Goal: Task Accomplishment & Management: Use online tool/utility

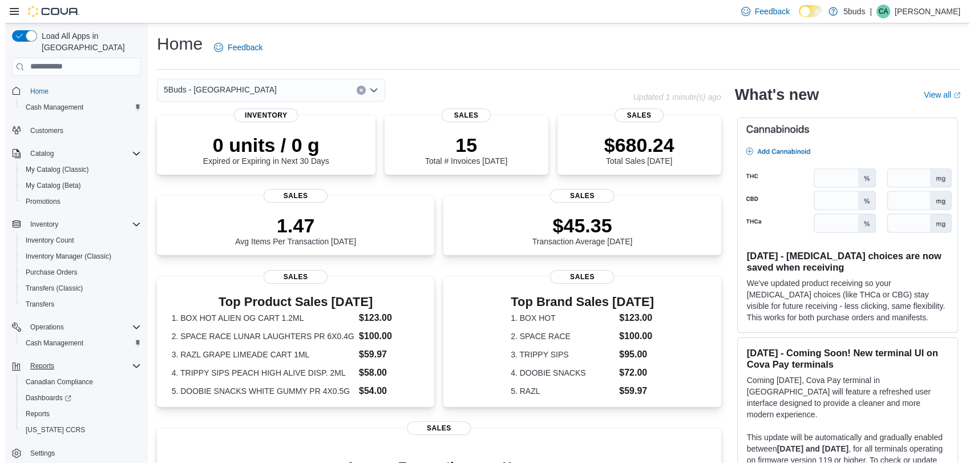
scroll to position [1, 0]
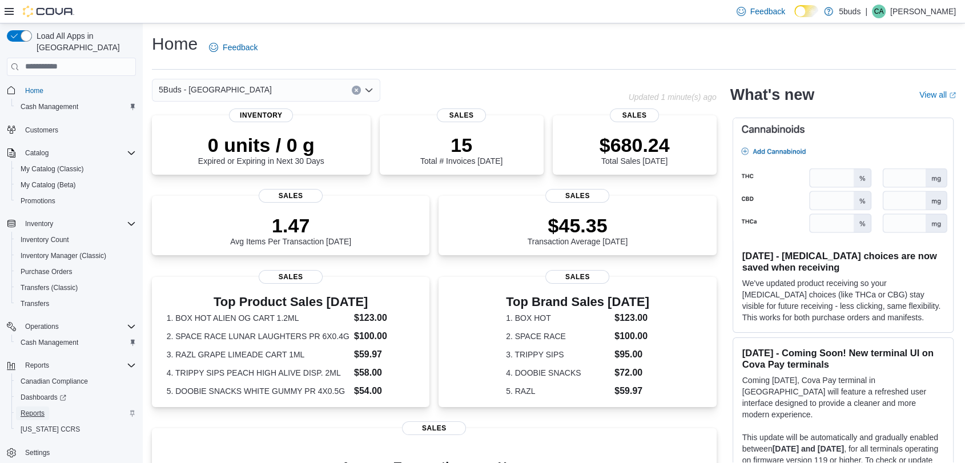
click at [41, 409] on span "Reports" at bounding box center [33, 413] width 24 height 9
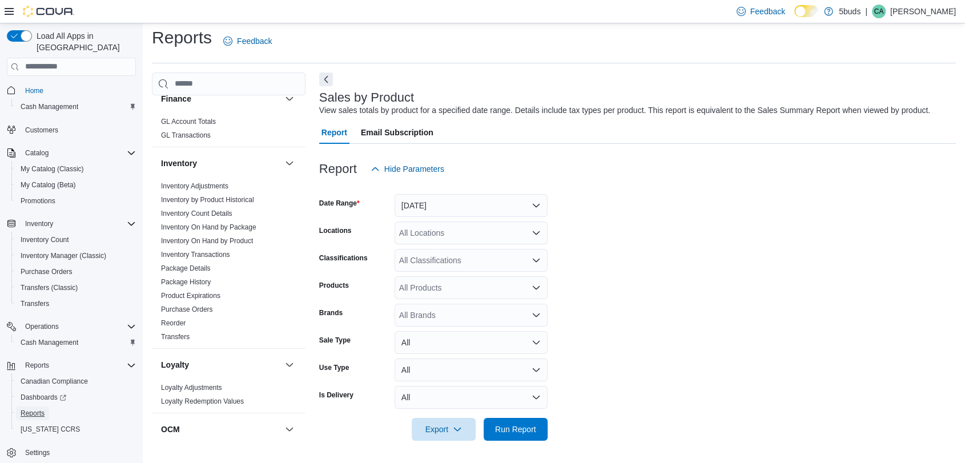
scroll to position [380, 0]
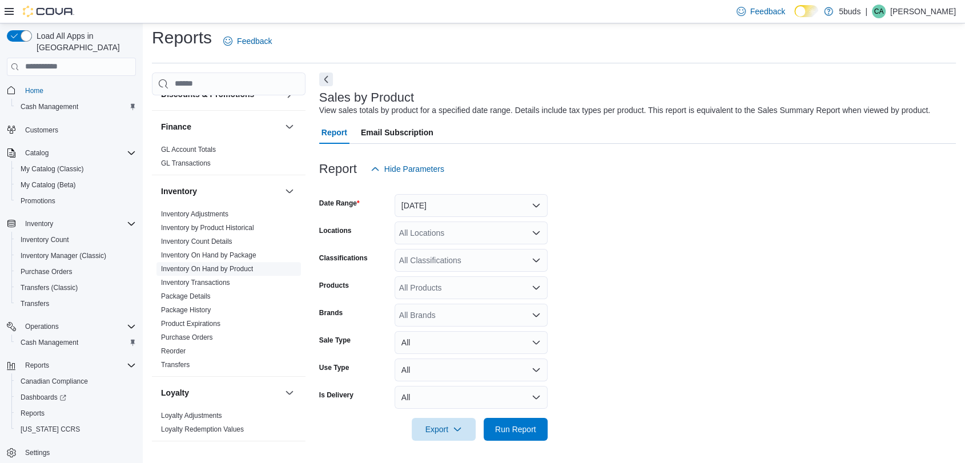
click at [204, 265] on link "Inventory On Hand by Product" at bounding box center [207, 269] width 92 height 8
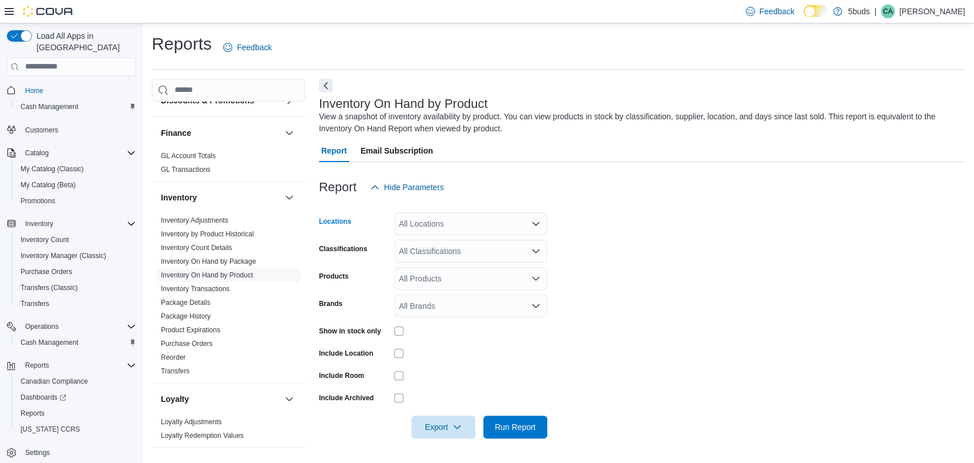
click at [538, 224] on icon "Open list of options" at bounding box center [536, 222] width 7 height 3
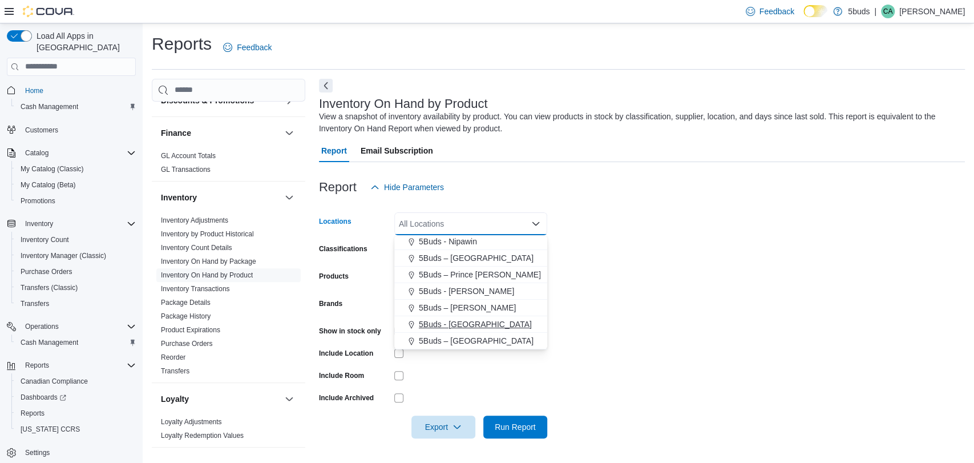
click at [473, 320] on span "5Buds - Weyburn" at bounding box center [475, 324] width 113 height 11
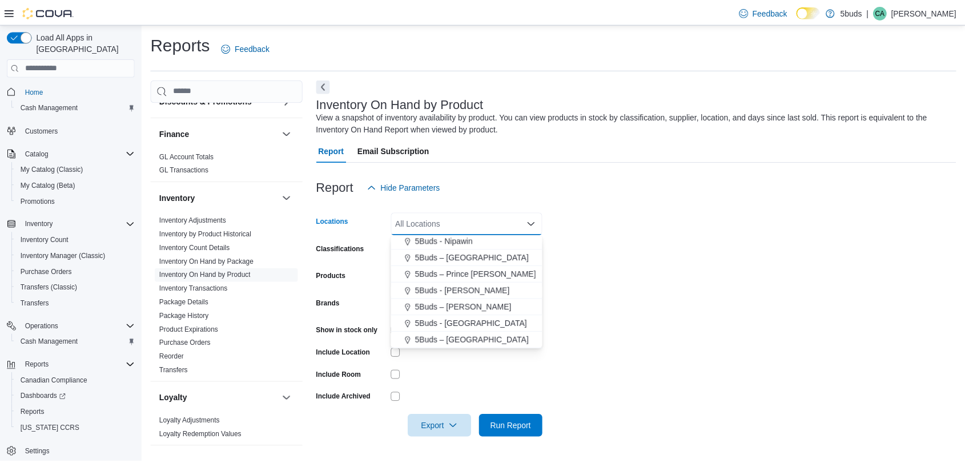
scroll to position [68, 0]
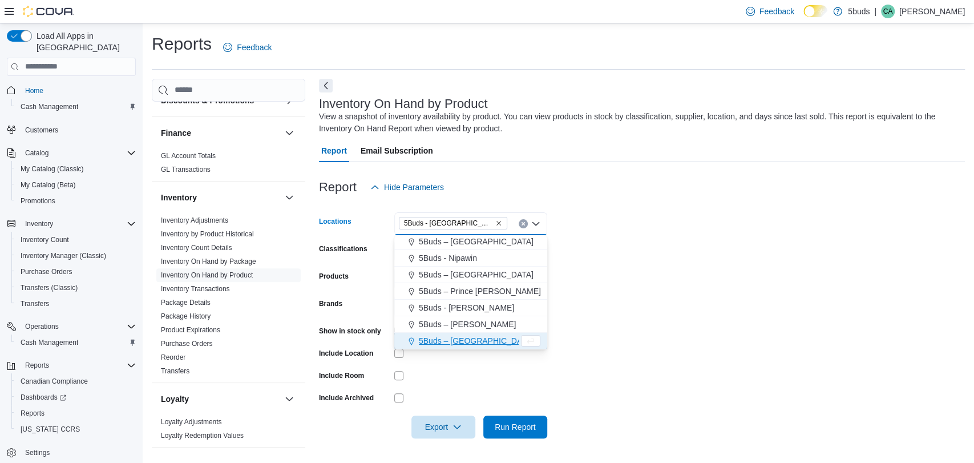
click at [577, 288] on form "Locations 5Buds - Weyburn Combo box. Selected. 5Buds - Weyburn. Press Backspace…" at bounding box center [642, 319] width 646 height 240
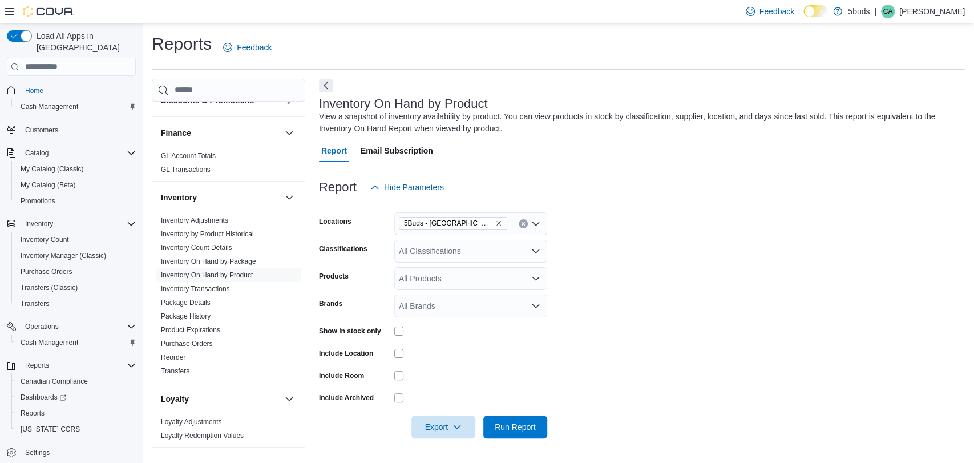
click at [527, 306] on div "All Brands" at bounding box center [470, 306] width 153 height 23
type input "******"
click at [519, 330] on span "HIPPIE FLIP" at bounding box center [470, 325] width 139 height 11
click at [594, 313] on form "Locations 5Buds - Weyburn Classifications All Classifications Products All Prod…" at bounding box center [642, 319] width 646 height 240
click at [534, 426] on span "Run Report" at bounding box center [515, 426] width 41 height 11
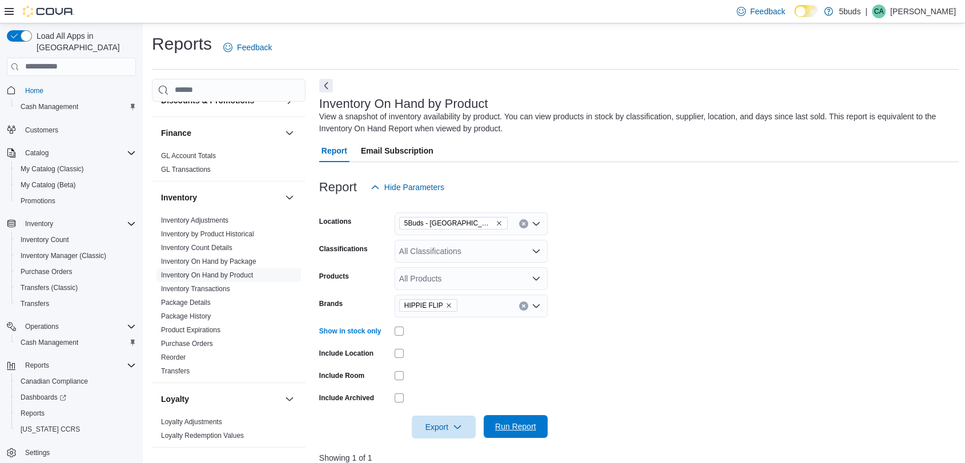
click at [512, 420] on span "Run Report" at bounding box center [515, 426] width 50 height 23
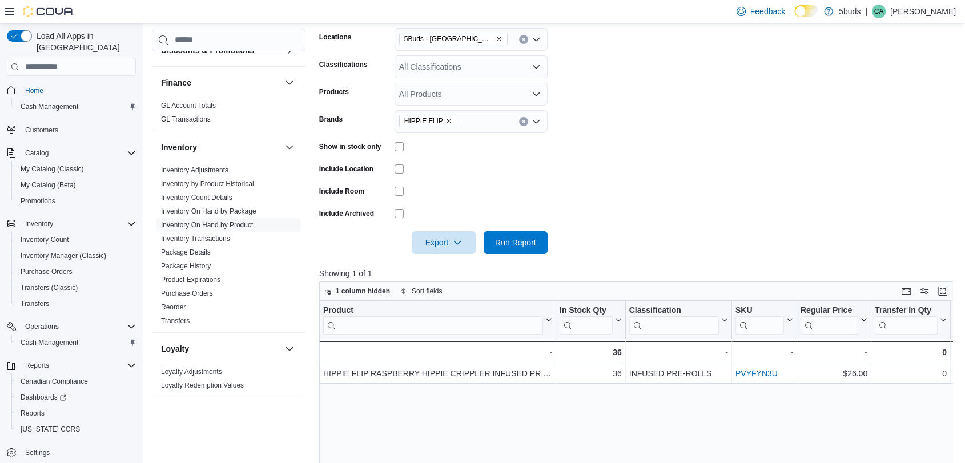
scroll to position [190, 0]
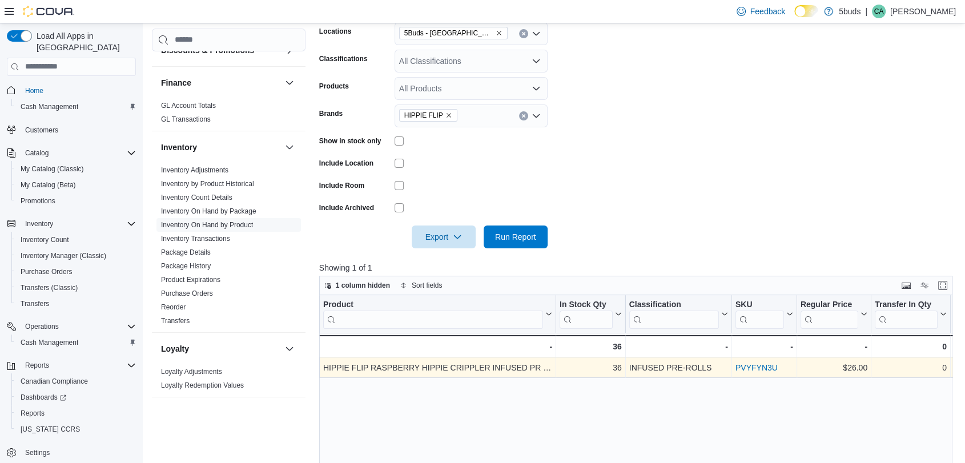
click at [770, 365] on link "PVYFYN3U" at bounding box center [756, 367] width 42 height 9
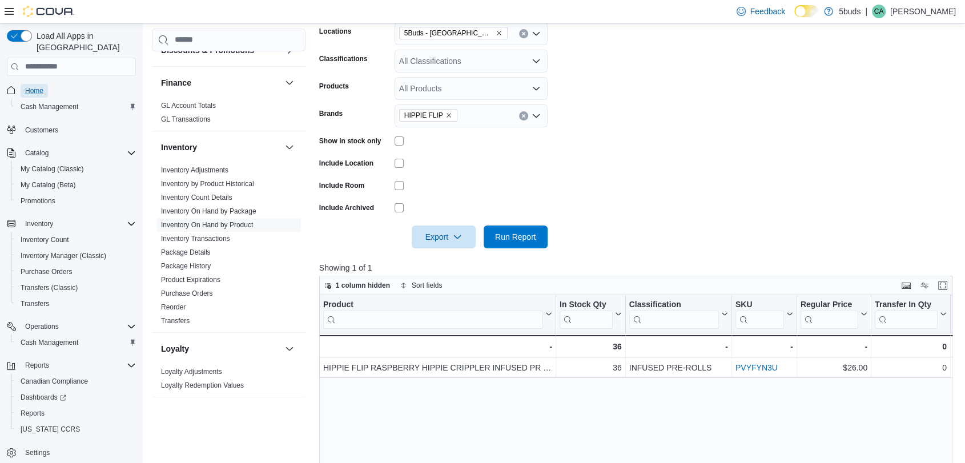
click at [46, 84] on link "Home" at bounding box center [34, 91] width 27 height 14
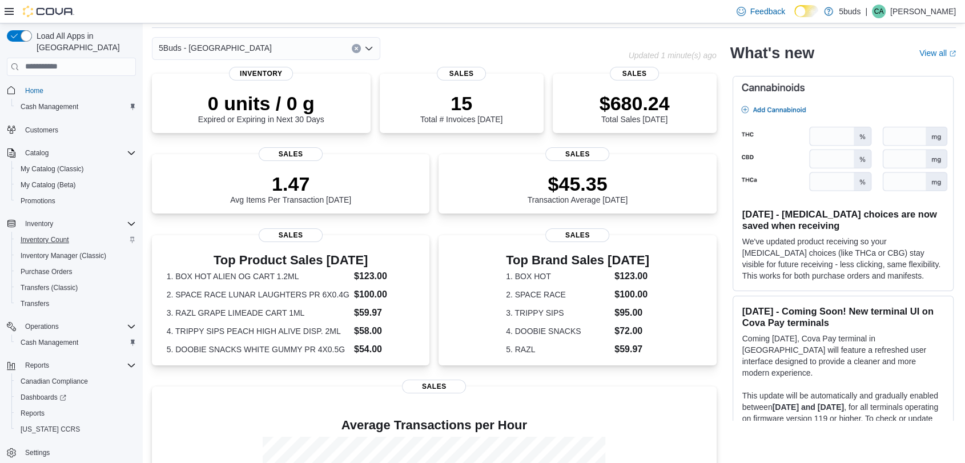
scroll to position [63, 0]
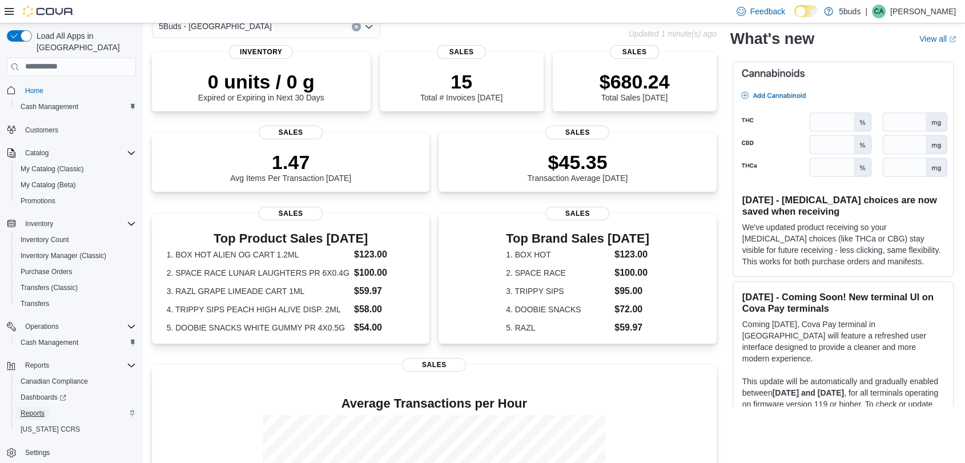
click at [37, 409] on span "Reports" at bounding box center [33, 413] width 24 height 9
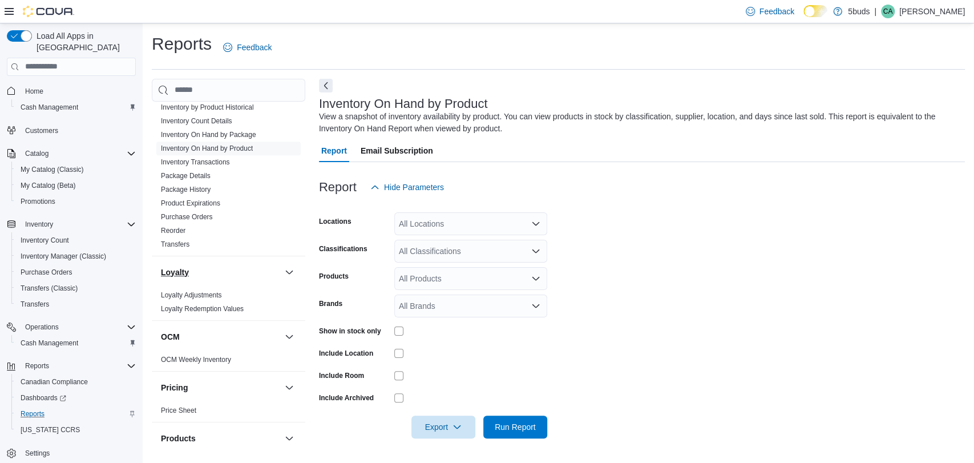
scroll to position [840, 0]
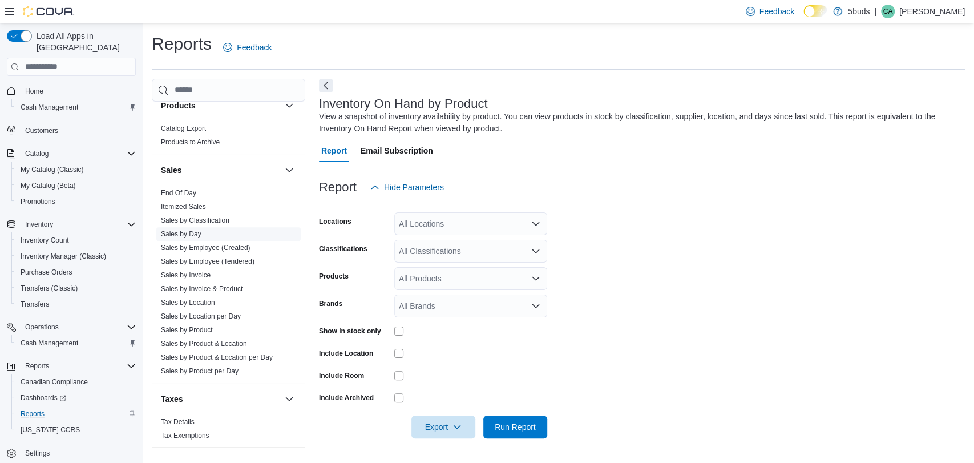
click at [191, 230] on link "Sales by Day" at bounding box center [181, 234] width 41 height 8
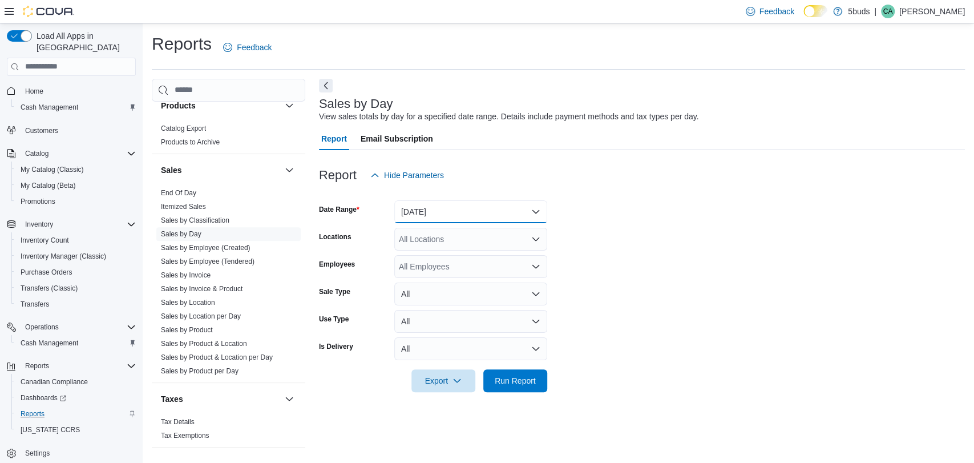
click at [534, 212] on button "Yesterday" at bounding box center [470, 211] width 153 height 23
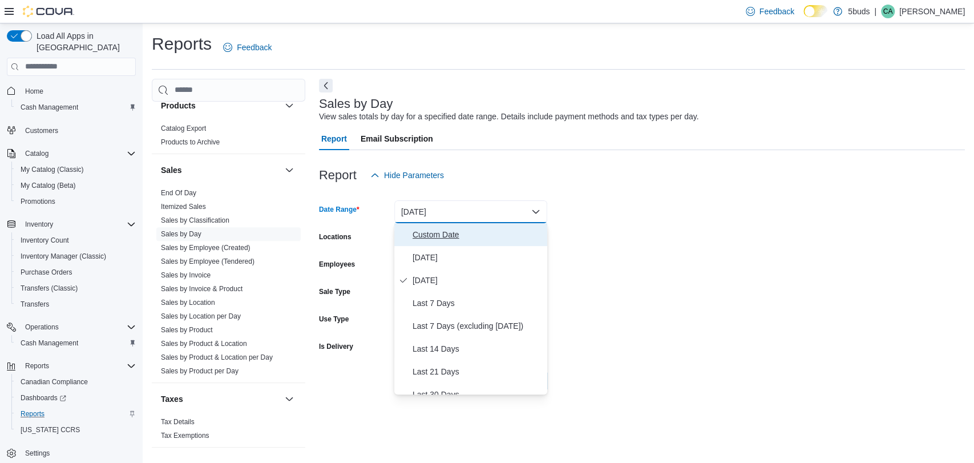
click at [496, 233] on span "Custom Date" at bounding box center [478, 235] width 130 height 14
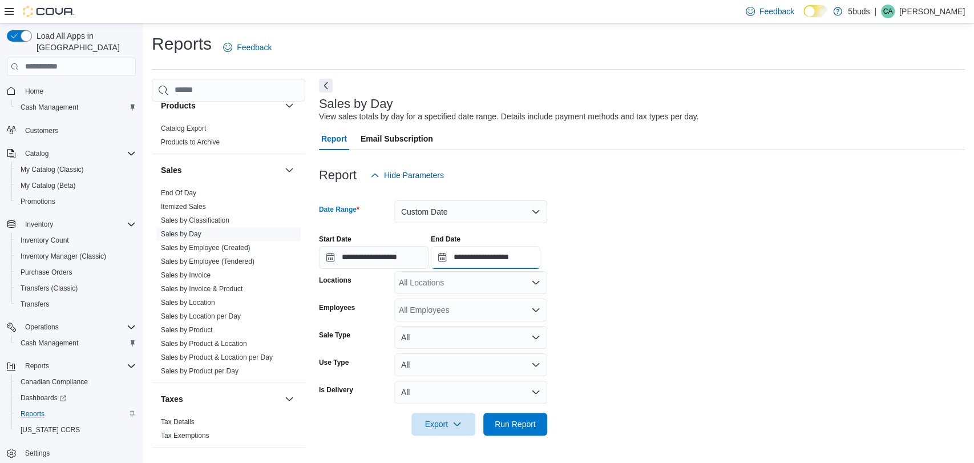
click at [523, 260] on input "**********" at bounding box center [486, 257] width 110 height 23
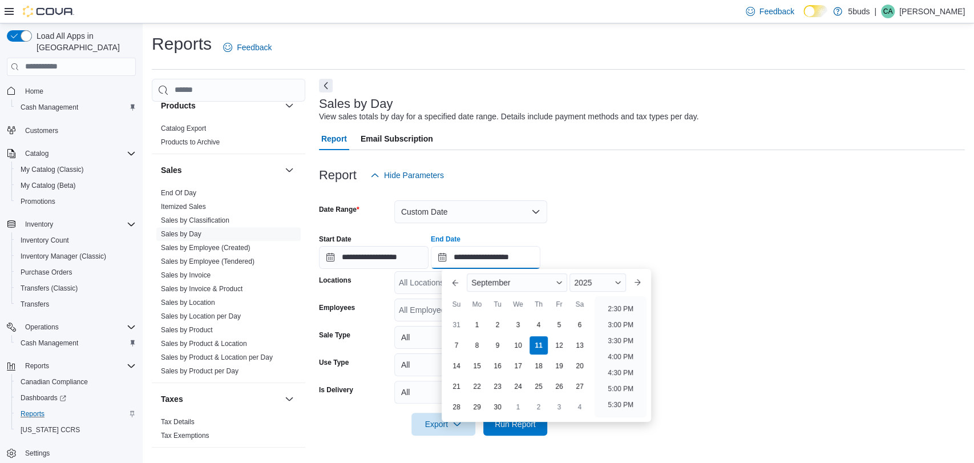
scroll to position [394, 0]
click at [620, 356] on li "2:00 PM" at bounding box center [620, 359] width 35 height 14
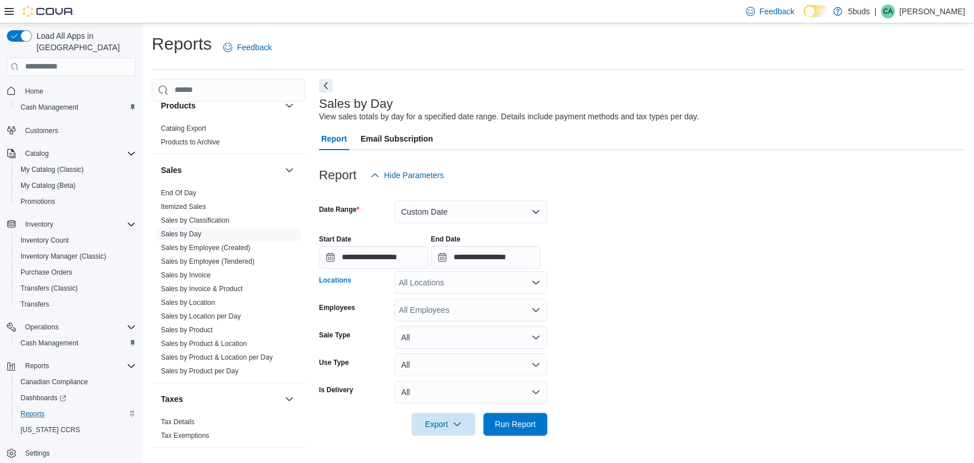
click at [529, 283] on div "All Locations" at bounding box center [470, 282] width 153 height 23
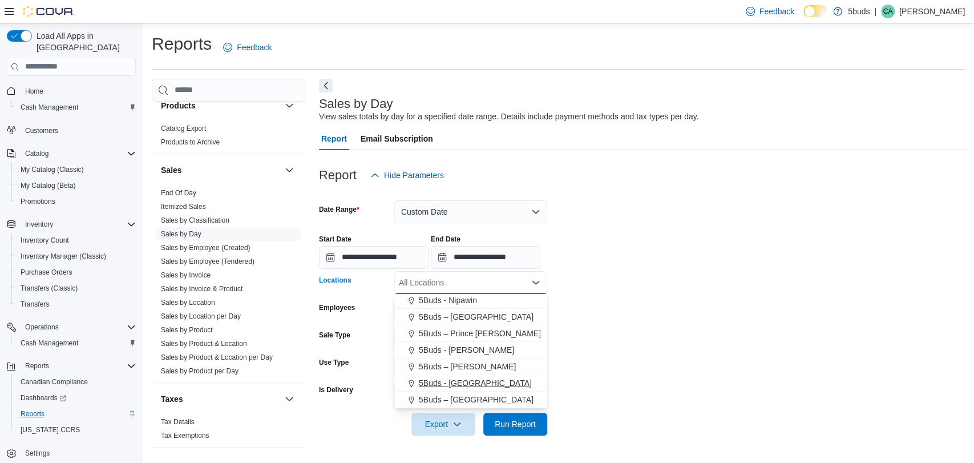
click at [475, 380] on span "5Buds - Weyburn" at bounding box center [475, 382] width 113 height 11
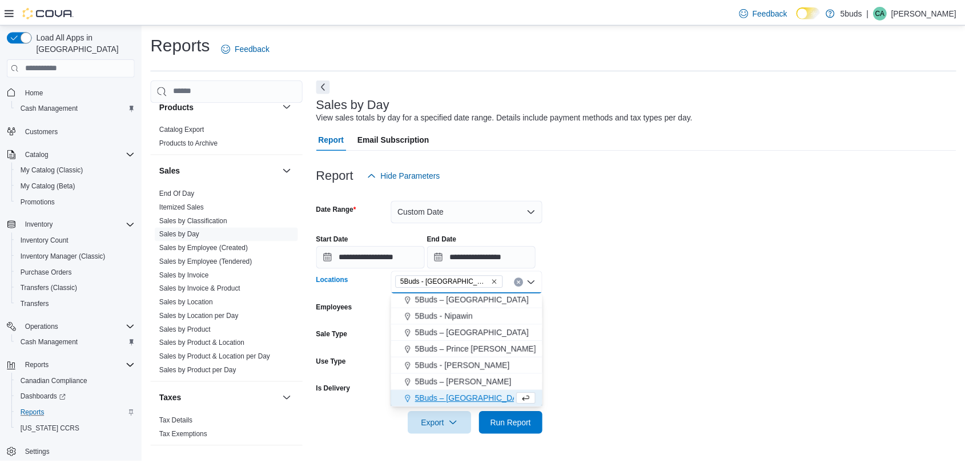
scroll to position [68, 0]
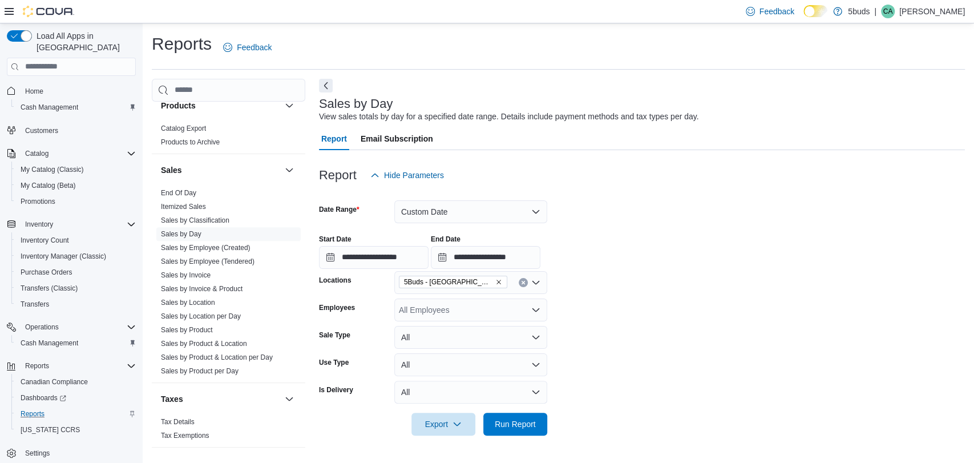
click at [553, 348] on form "**********" at bounding box center [642, 311] width 646 height 249
click at [521, 412] on span "Run Report" at bounding box center [515, 423] width 50 height 23
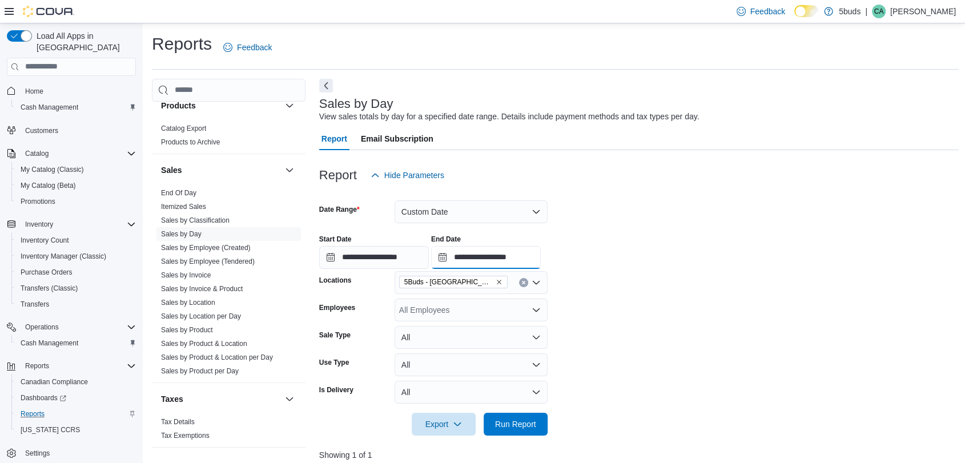
click at [529, 259] on input "**********" at bounding box center [486, 257] width 110 height 23
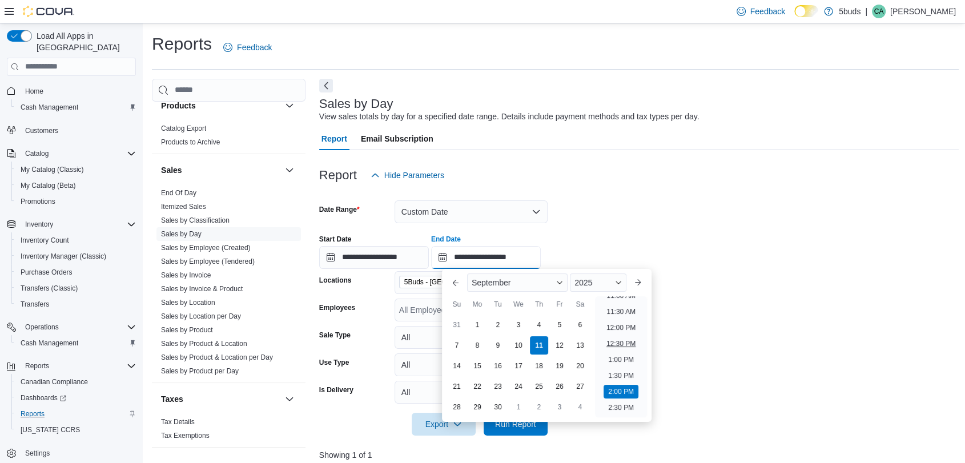
scroll to position [356, 0]
click at [623, 366] on li "1:00 PM" at bounding box center [620, 365] width 35 height 14
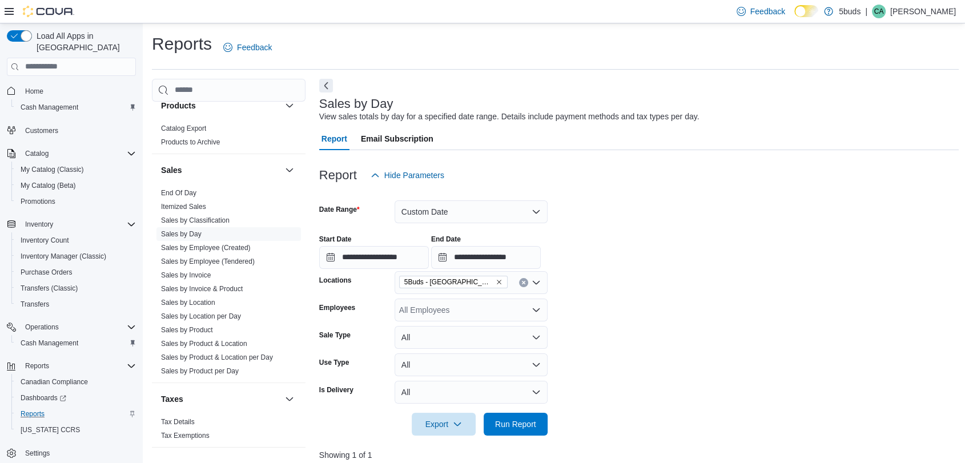
click at [696, 339] on form "**********" at bounding box center [639, 311] width 640 height 249
click at [528, 419] on span "Run Report" at bounding box center [515, 423] width 41 height 11
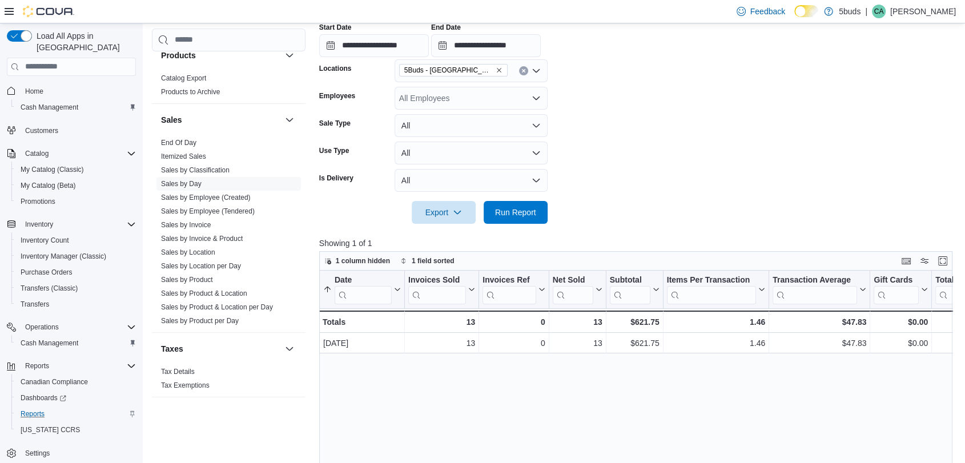
scroll to position [190, 0]
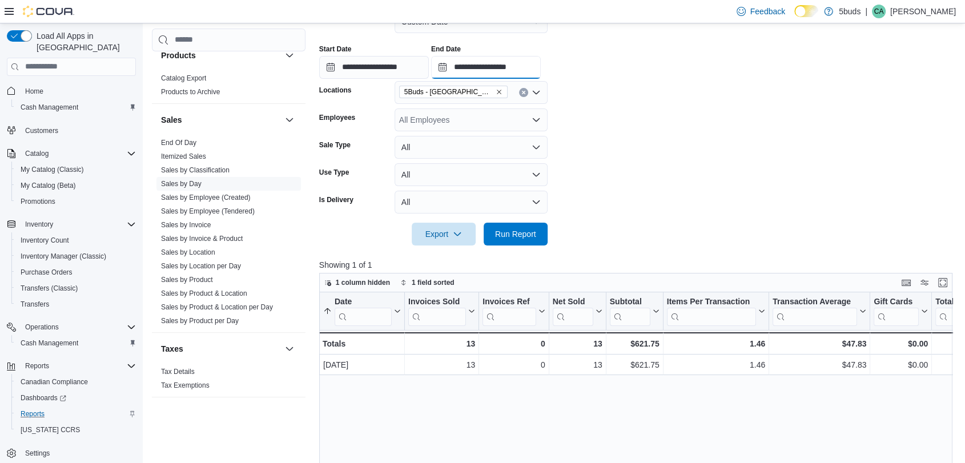
click at [516, 68] on input "**********" at bounding box center [486, 67] width 110 height 23
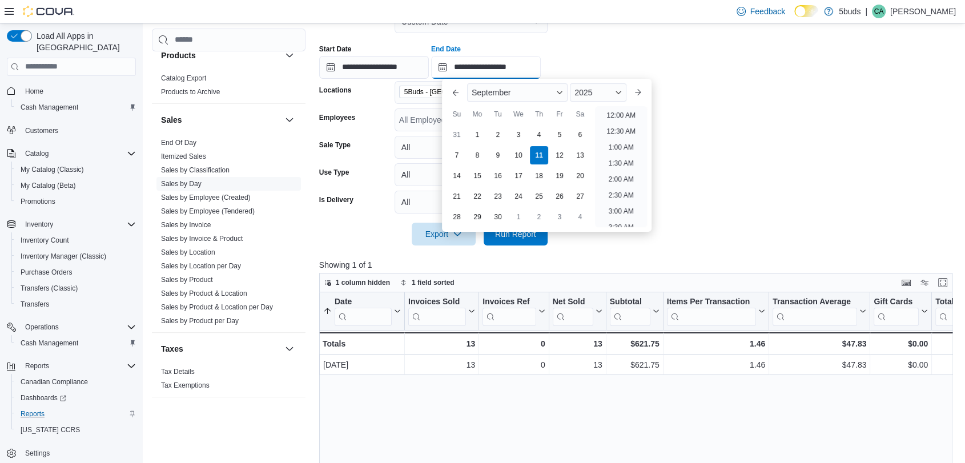
scroll to position [451, 0]
click at [615, 114] on li "2:00 PM" at bounding box center [620, 112] width 35 height 14
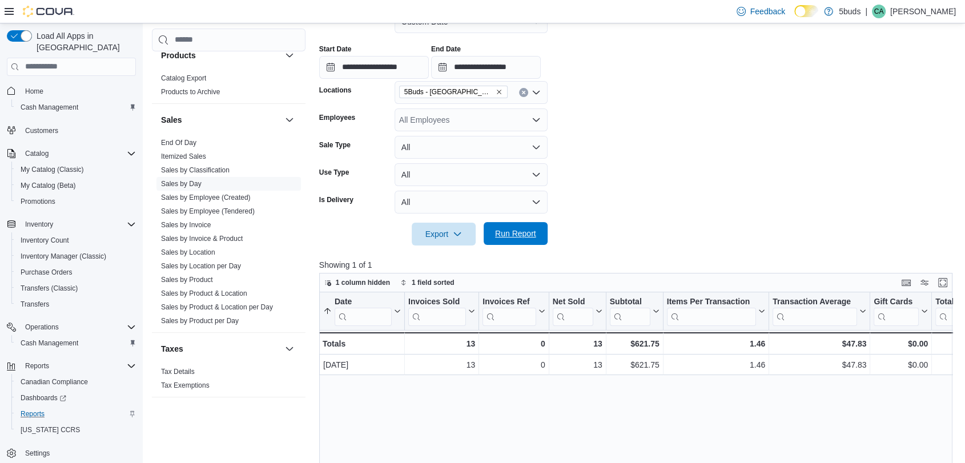
click at [516, 235] on span "Run Report" at bounding box center [515, 233] width 41 height 11
click at [518, 66] on input "**********" at bounding box center [486, 67] width 110 height 23
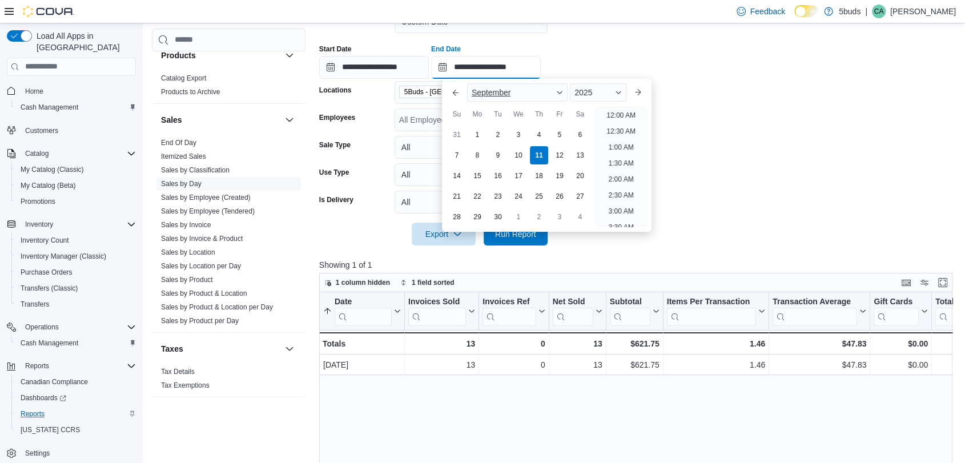
scroll to position [483, 0]
click at [619, 112] on li "3:00 PM" at bounding box center [620, 112] width 35 height 14
type input "**********"
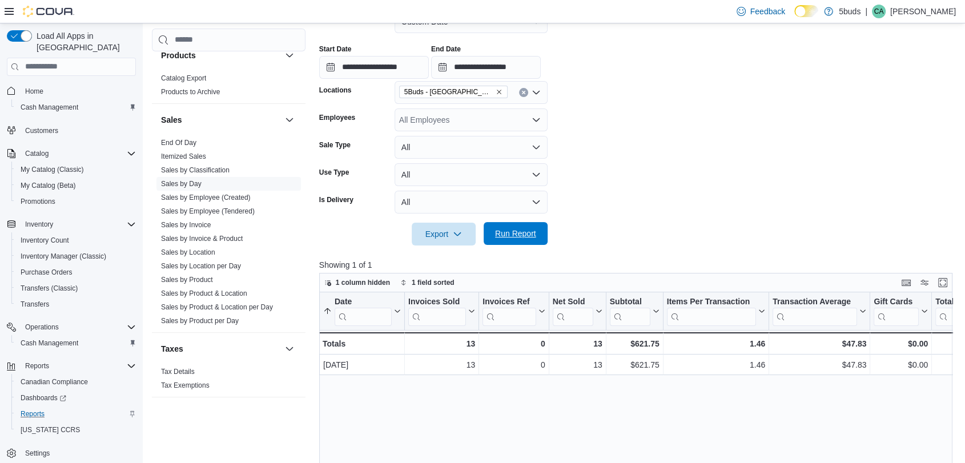
click at [521, 229] on span "Run Report" at bounding box center [515, 233] width 41 height 11
click at [54, 84] on span "Home" at bounding box center [78, 91] width 115 height 14
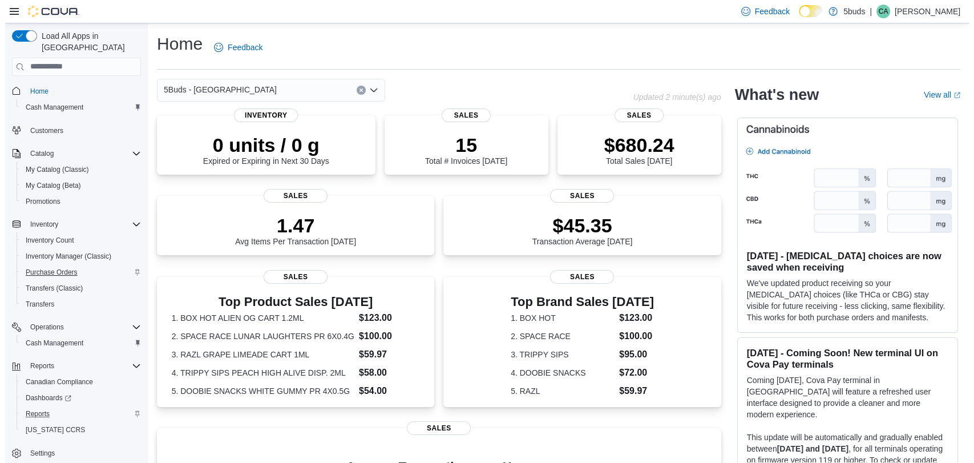
scroll to position [1, 0]
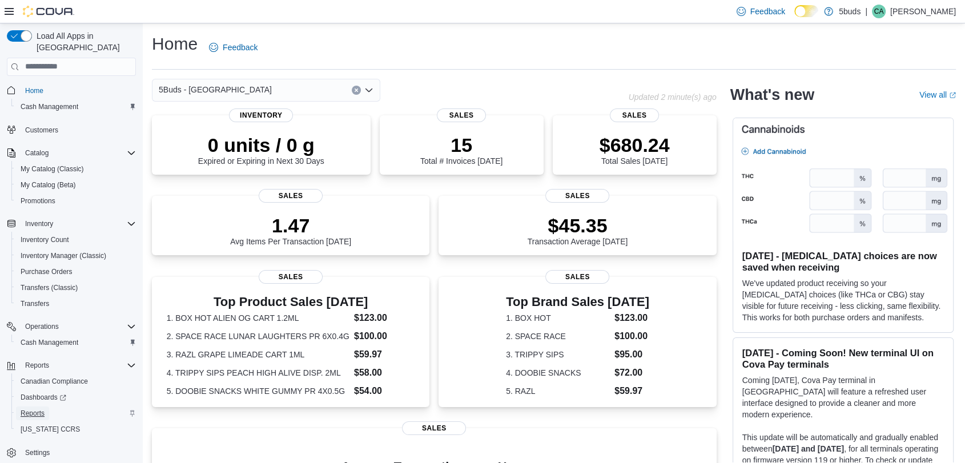
click at [33, 409] on span "Reports" at bounding box center [33, 413] width 24 height 9
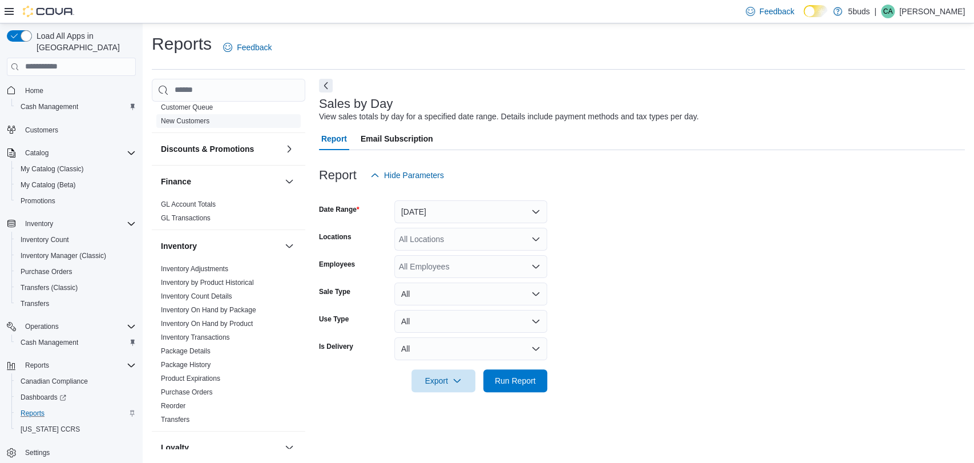
scroll to position [380, 0]
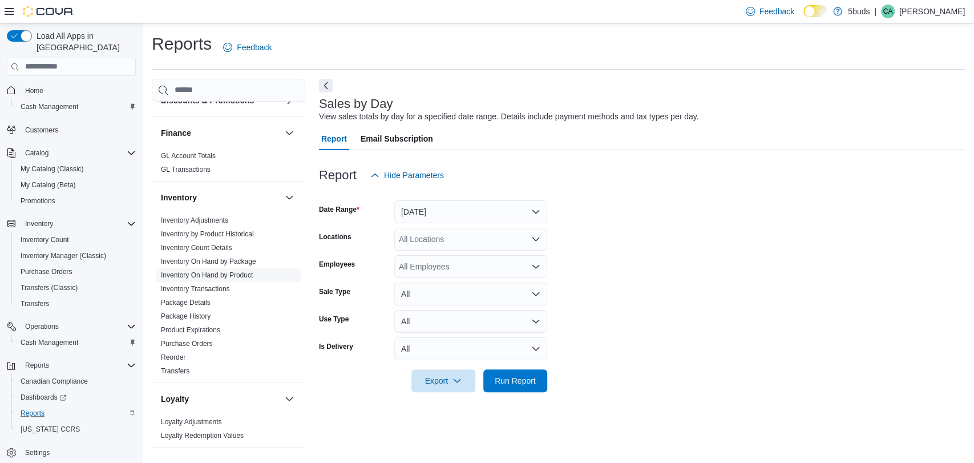
click at [216, 268] on span "Inventory On Hand by Product" at bounding box center [228, 275] width 144 height 14
click at [216, 271] on link "Inventory On Hand by Product" at bounding box center [207, 275] width 92 height 8
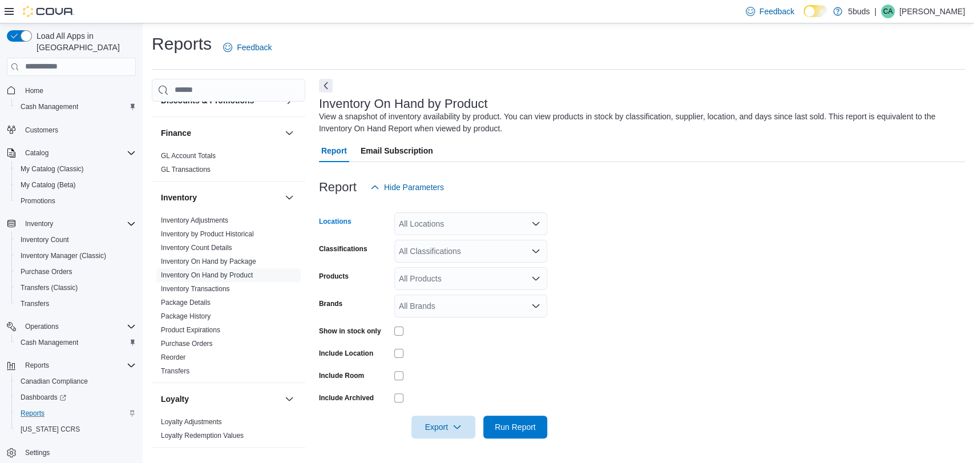
click at [543, 217] on div "All Locations" at bounding box center [470, 223] width 153 height 23
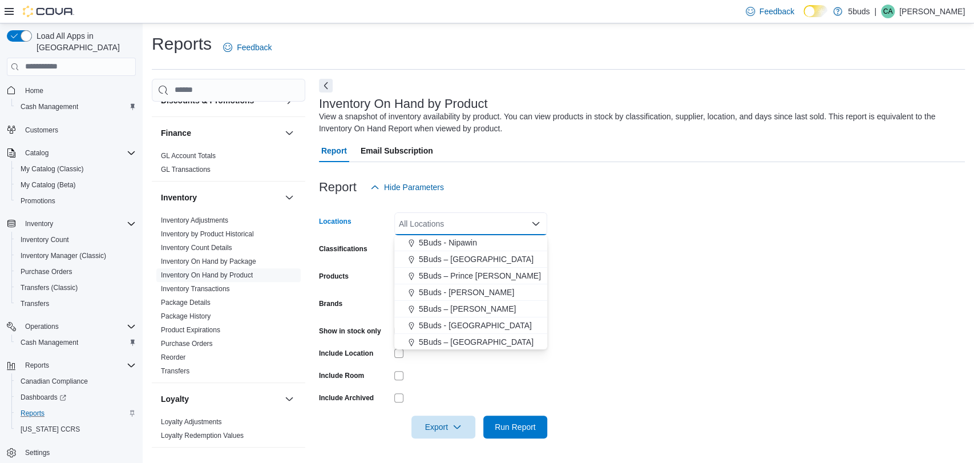
scroll to position [84, 0]
click at [472, 320] on span "5Buds - Weyburn" at bounding box center [475, 324] width 113 height 11
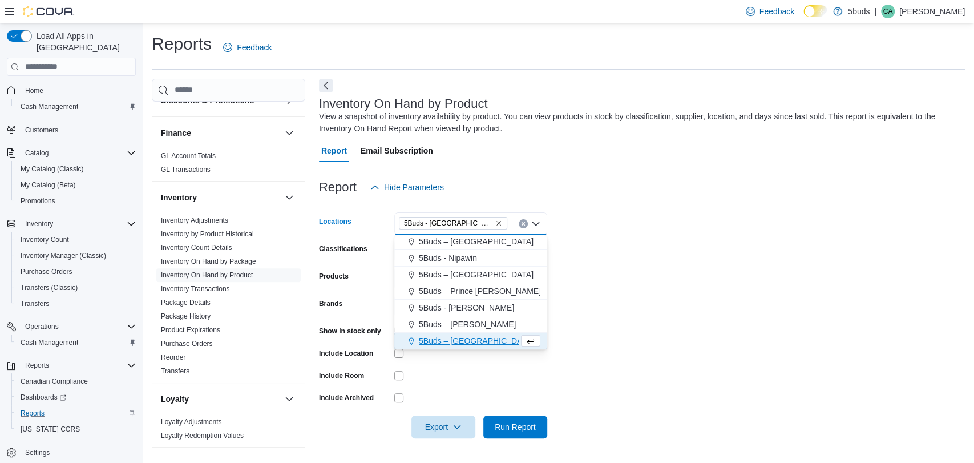
scroll to position [68, 0]
click at [582, 292] on form "Locations 5Buds - Weyburn Combo box. Selected. 5Buds - Weyburn. Press Backspace…" at bounding box center [642, 319] width 646 height 240
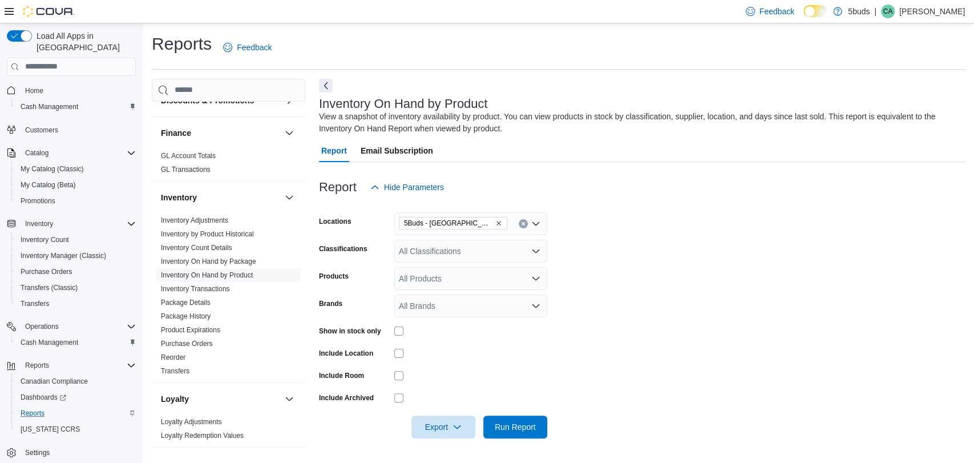
click at [530, 247] on div "All Classifications" at bounding box center [470, 251] width 153 height 23
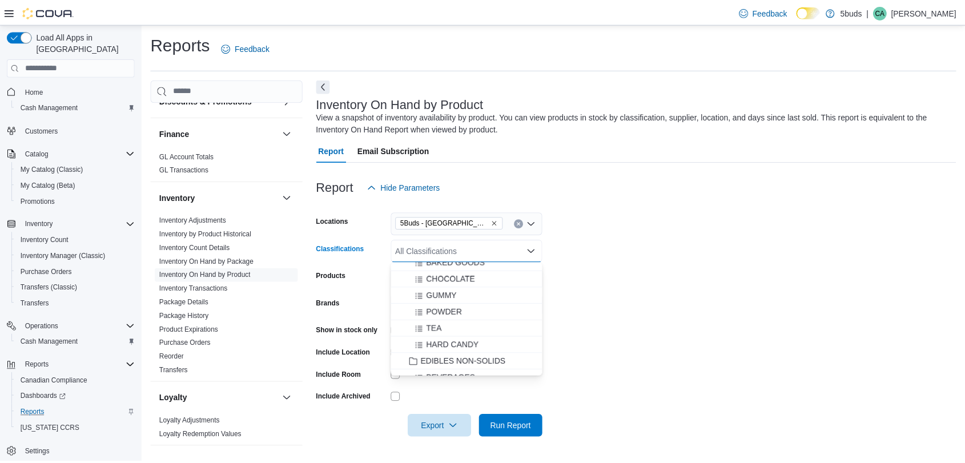
scroll to position [444, 0]
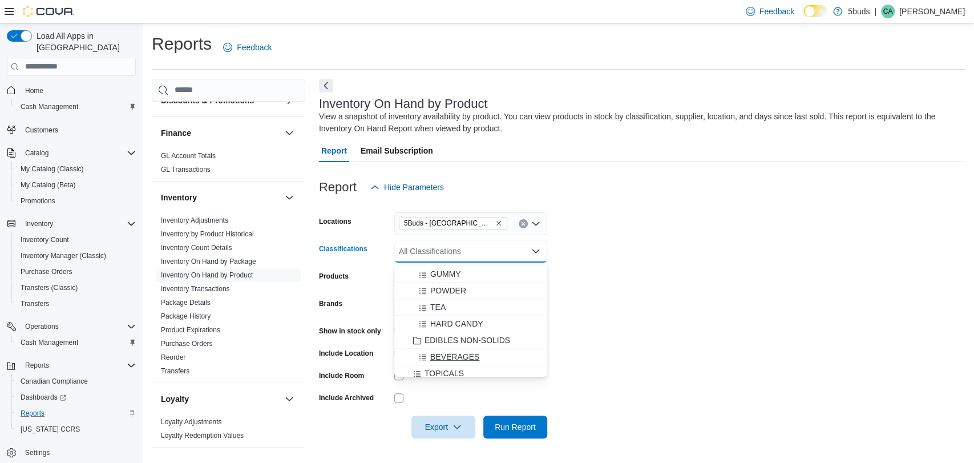
click at [472, 352] on span "BEVERAGES" at bounding box center [454, 356] width 49 height 11
click at [618, 341] on form "Locations 5Buds - Weyburn Classifications BEVERAGES Combo box. Selected. BEVERA…" at bounding box center [642, 319] width 646 height 240
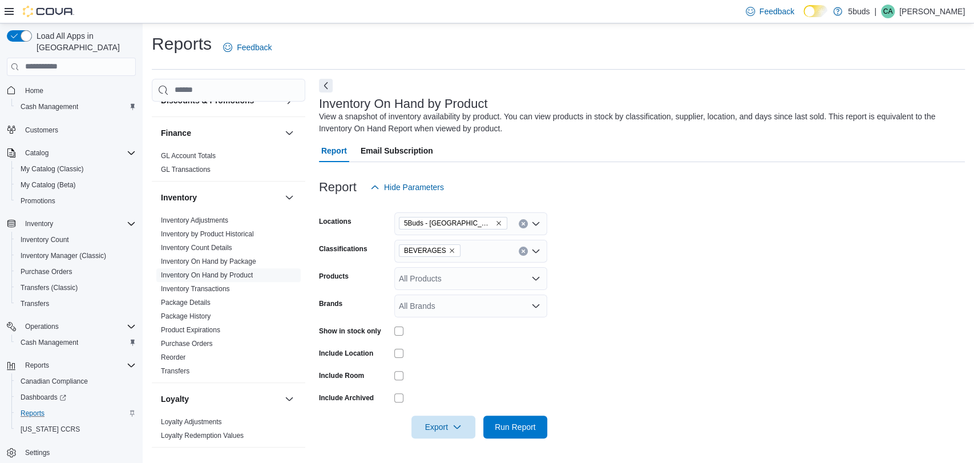
click at [395, 323] on div at bounding box center [470, 331] width 153 height 18
click at [511, 421] on span "Run Report" at bounding box center [515, 426] width 41 height 11
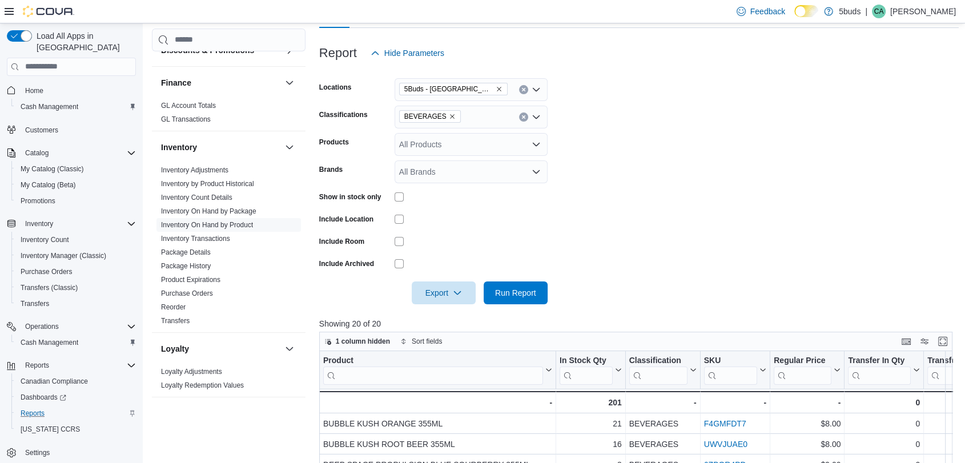
scroll to position [128, 0]
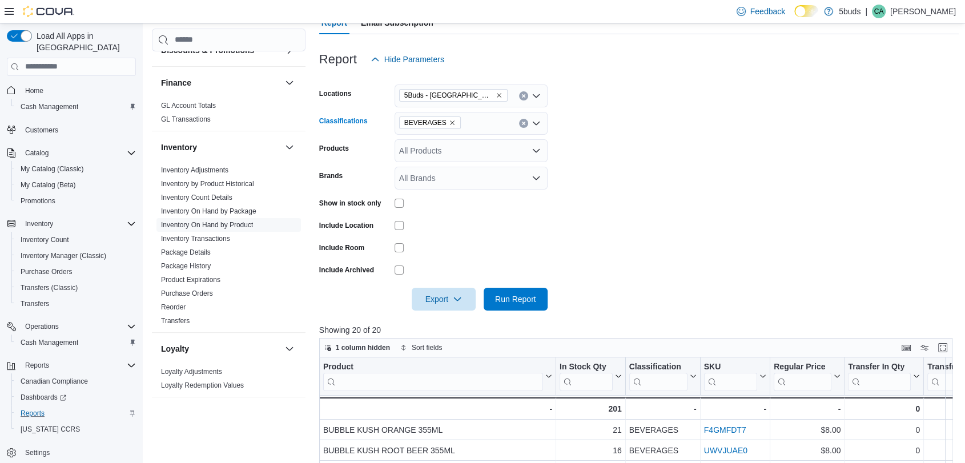
click at [449, 120] on icon "Remove BEVERAGES from selection in this group" at bounding box center [452, 122] width 7 height 7
click at [626, 224] on form "Locations 5Buds - Weyburn Classifications All Classifications Combo box. Select…" at bounding box center [639, 191] width 640 height 240
click at [476, 184] on div "All Brands" at bounding box center [470, 178] width 153 height 23
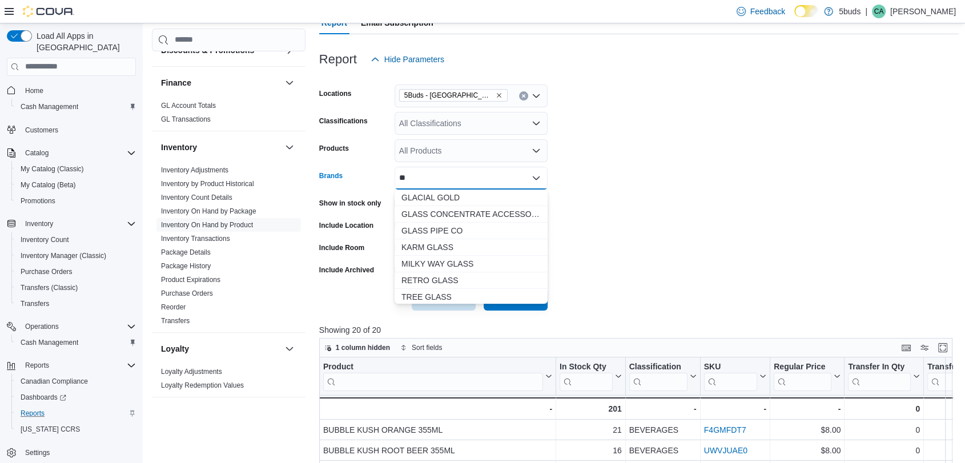
type input "*"
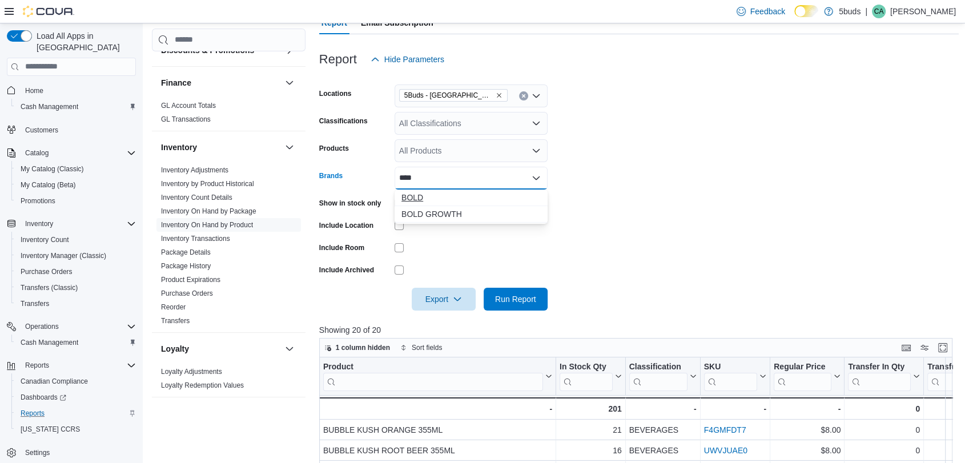
type input "****"
click at [513, 192] on span "BOLD" at bounding box center [470, 197] width 139 height 11
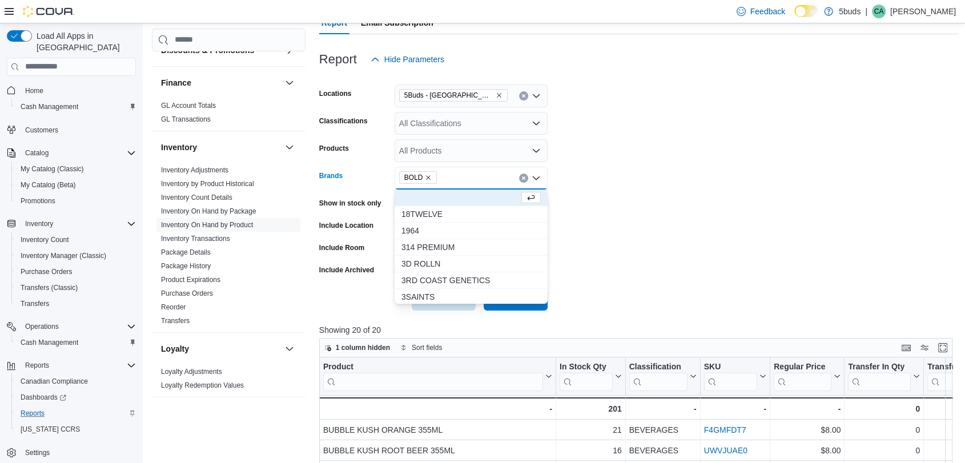
click at [584, 161] on form "Locations 5Buds - Weyburn Classifications All Classifications Products All Prod…" at bounding box center [639, 191] width 640 height 240
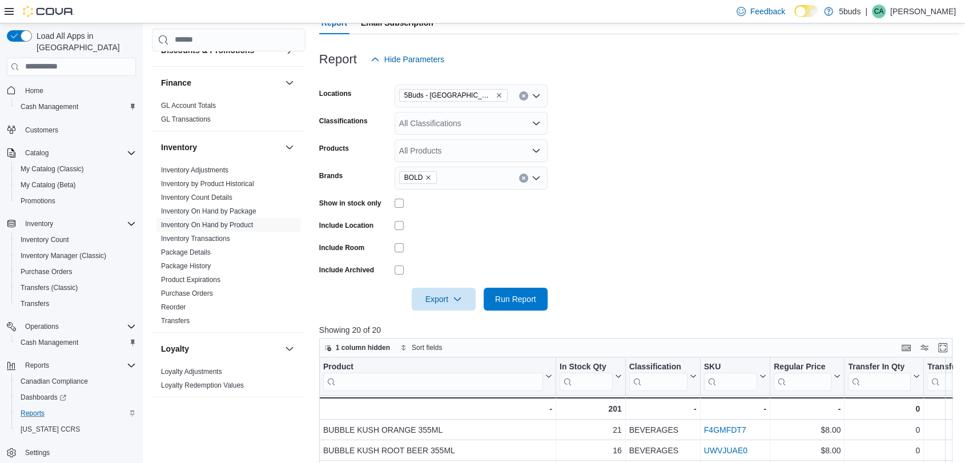
click at [522, 144] on div "All Products" at bounding box center [470, 150] width 153 height 23
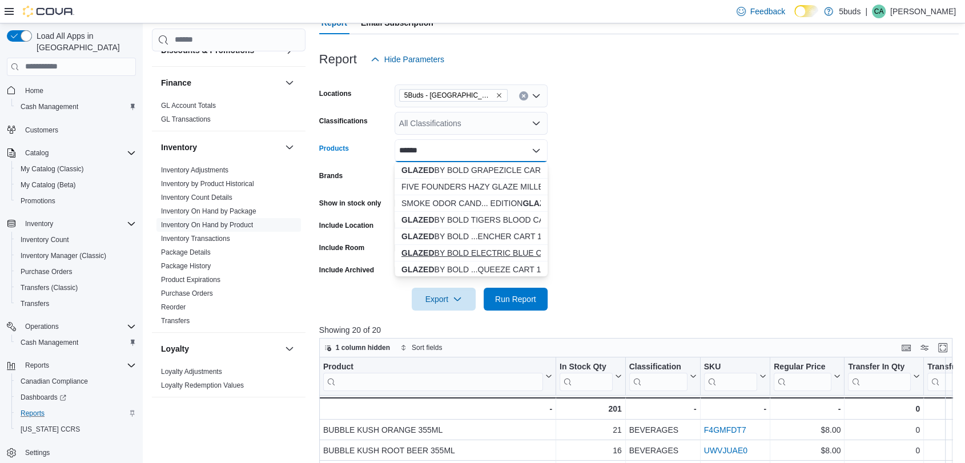
type input "******"
click at [490, 249] on div "GLAZED BY BOLD ELECTRIC BLUE CART 1ML" at bounding box center [470, 252] width 139 height 11
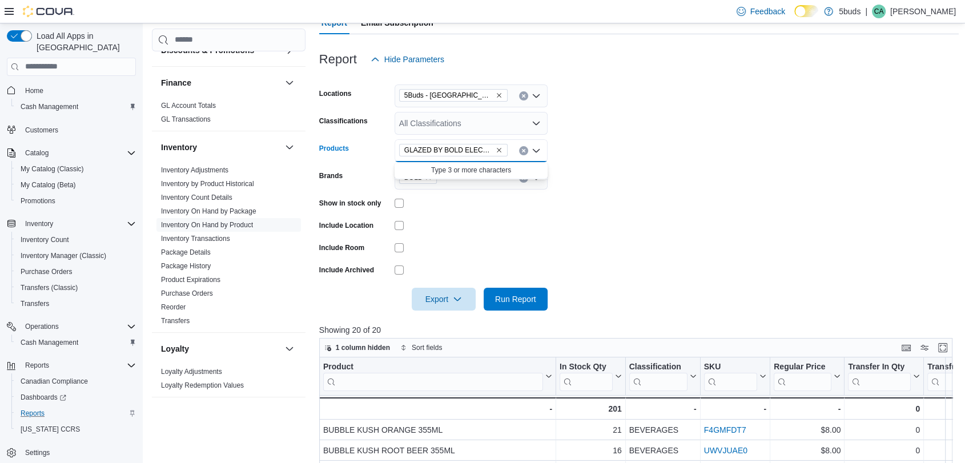
click at [548, 223] on form "Locations 5Buds - Weyburn Classifications All Classifications Products GLAZED B…" at bounding box center [639, 191] width 640 height 240
click at [526, 288] on span "Run Report" at bounding box center [515, 298] width 50 height 23
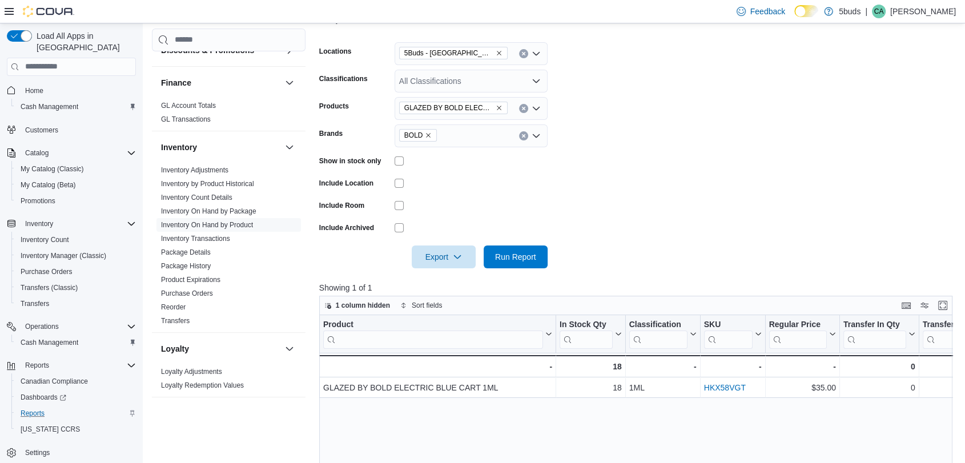
scroll to position [192, 0]
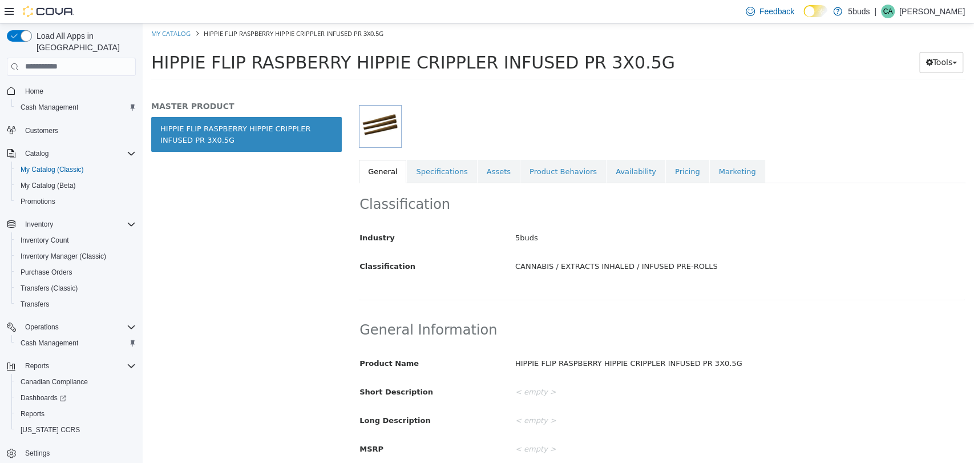
scroll to position [253, 0]
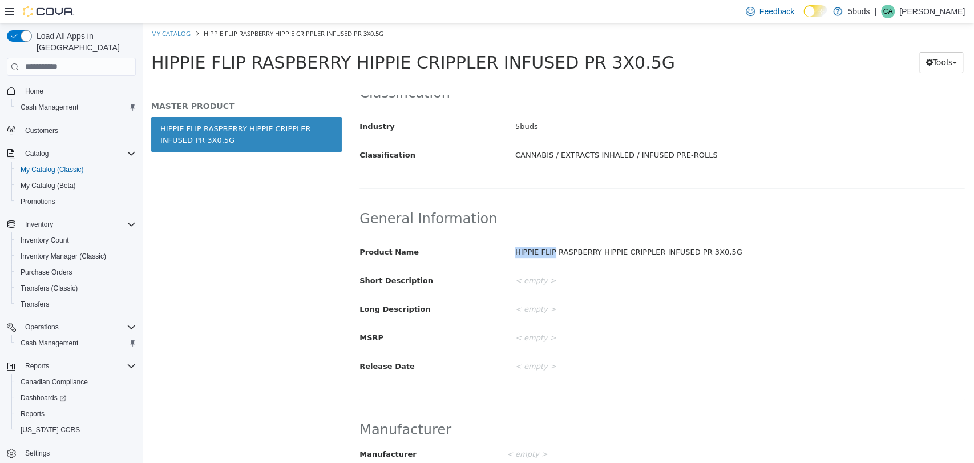
drag, startPoint x: 548, startPoint y: 250, endPoint x: 515, endPoint y: 252, distance: 33.2
click at [515, 252] on div "HIPPIE FLIP RASPBERRY HIPPIE CRIPPLER INFUSED PR 3X0.5G" at bounding box center [740, 252] width 467 height 20
copy div "HIPPIE FLIP"
click at [642, 243] on div "HIPPIE FLIP RASPBERRY HIPPIE CRIPPLER INFUSED PR 3X0.5G" at bounding box center [740, 252] width 467 height 20
drag, startPoint x: 711, startPoint y: 249, endPoint x: 549, endPoint y: 249, distance: 162.7
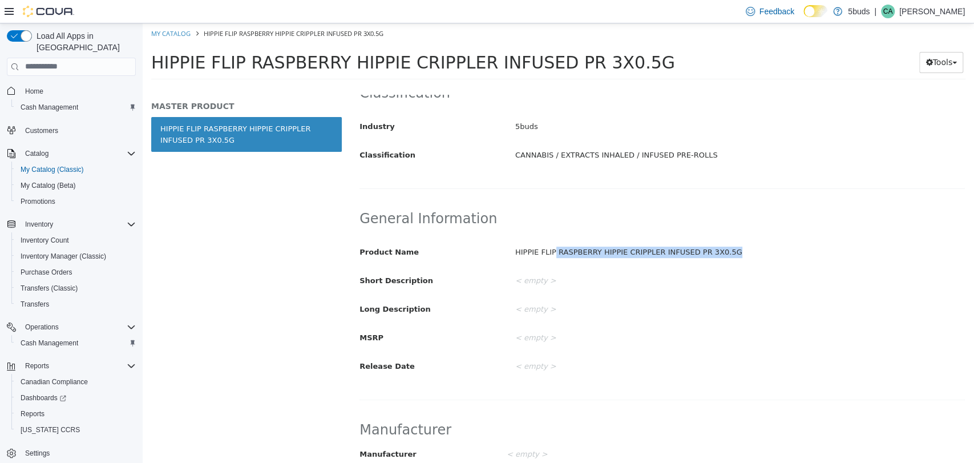
click at [549, 249] on div "HIPPIE FLIP RASPBERRY HIPPIE CRIPPLER INFUSED PR 3X0.5G" at bounding box center [740, 252] width 467 height 20
click at [558, 251] on div "HIPPIE FLIP RASPBERRY HIPPIE CRIPPLER INFUSED PR 3X0.5G" at bounding box center [740, 252] width 467 height 20
drag, startPoint x: 552, startPoint y: 249, endPoint x: 712, endPoint y: 249, distance: 159.8
click at [712, 249] on div "HIPPIE FLIP RASPBERRY HIPPIE CRIPPLER INFUSED PR 3X0.5G" at bounding box center [740, 252] width 467 height 20
copy div "RASPBERRY HIPPIE CRIPPLER INFUSED PR 3X0.5G"
